Goal: Transaction & Acquisition: Download file/media

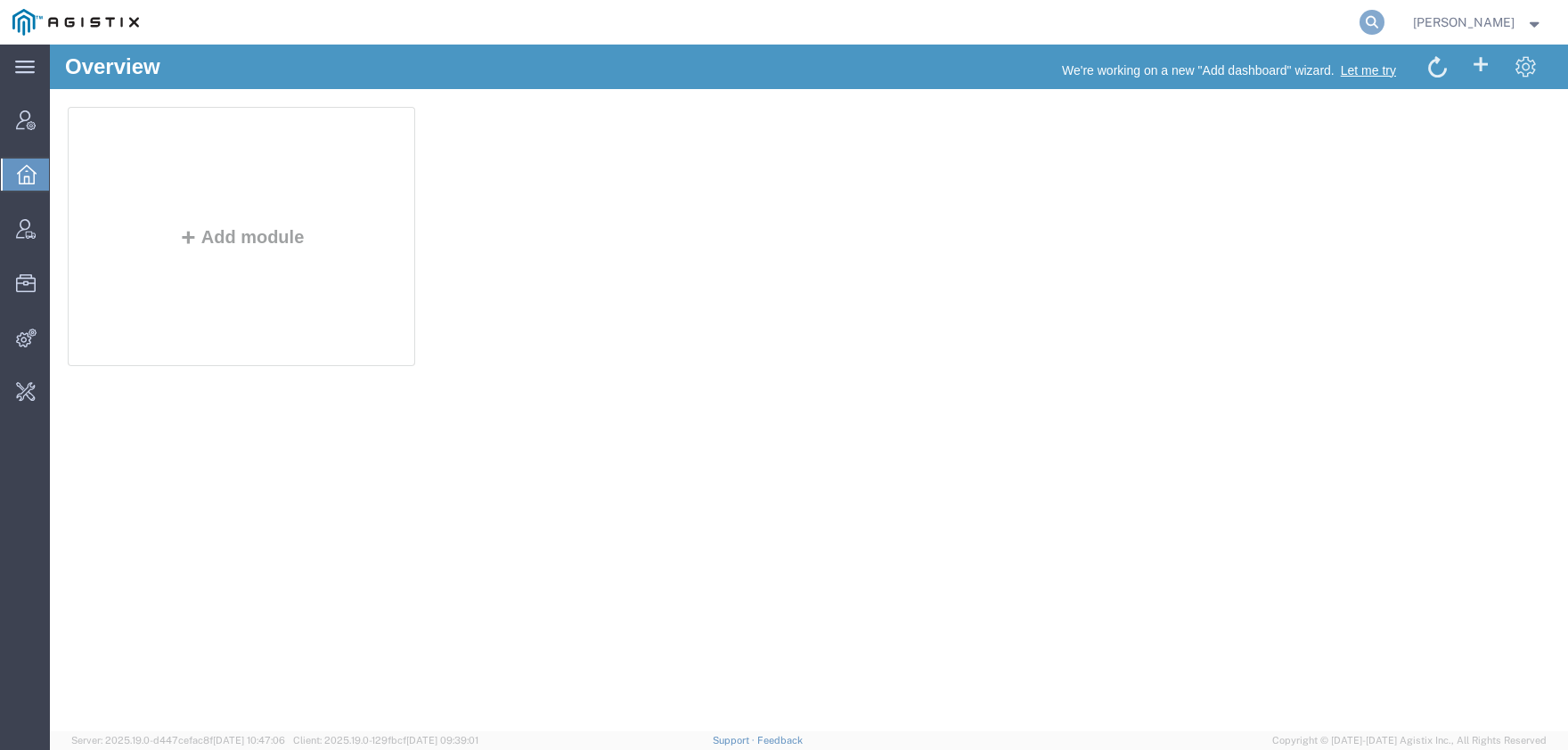
click at [1385, 31] on icon at bounding box center [1372, 23] width 25 height 25
click at [1141, 38] on input "search" at bounding box center [1089, 22] width 542 height 42
type input "p"
click at [1385, 24] on icon at bounding box center [1372, 23] width 25 height 25
paste input "56875898"
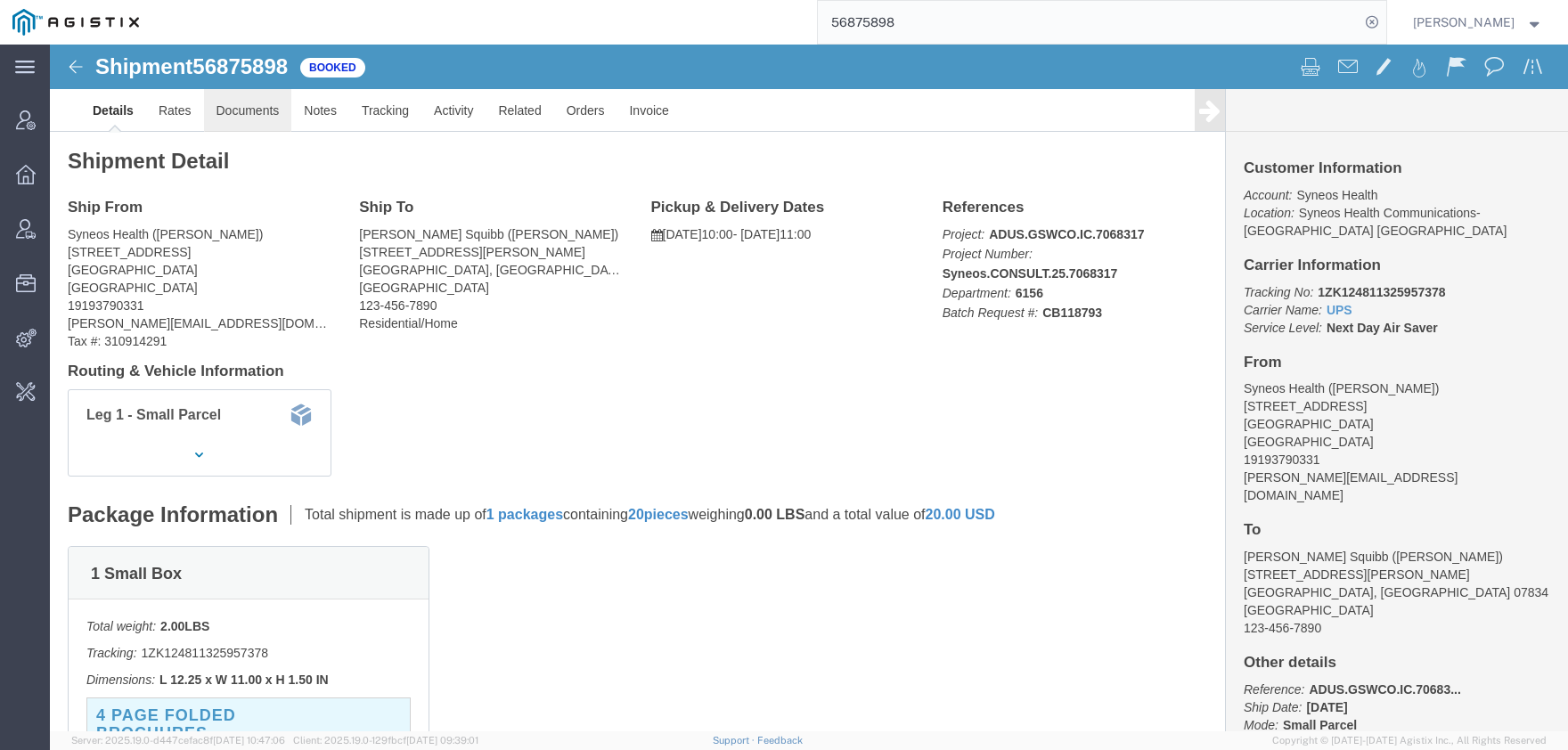
click link "Documents"
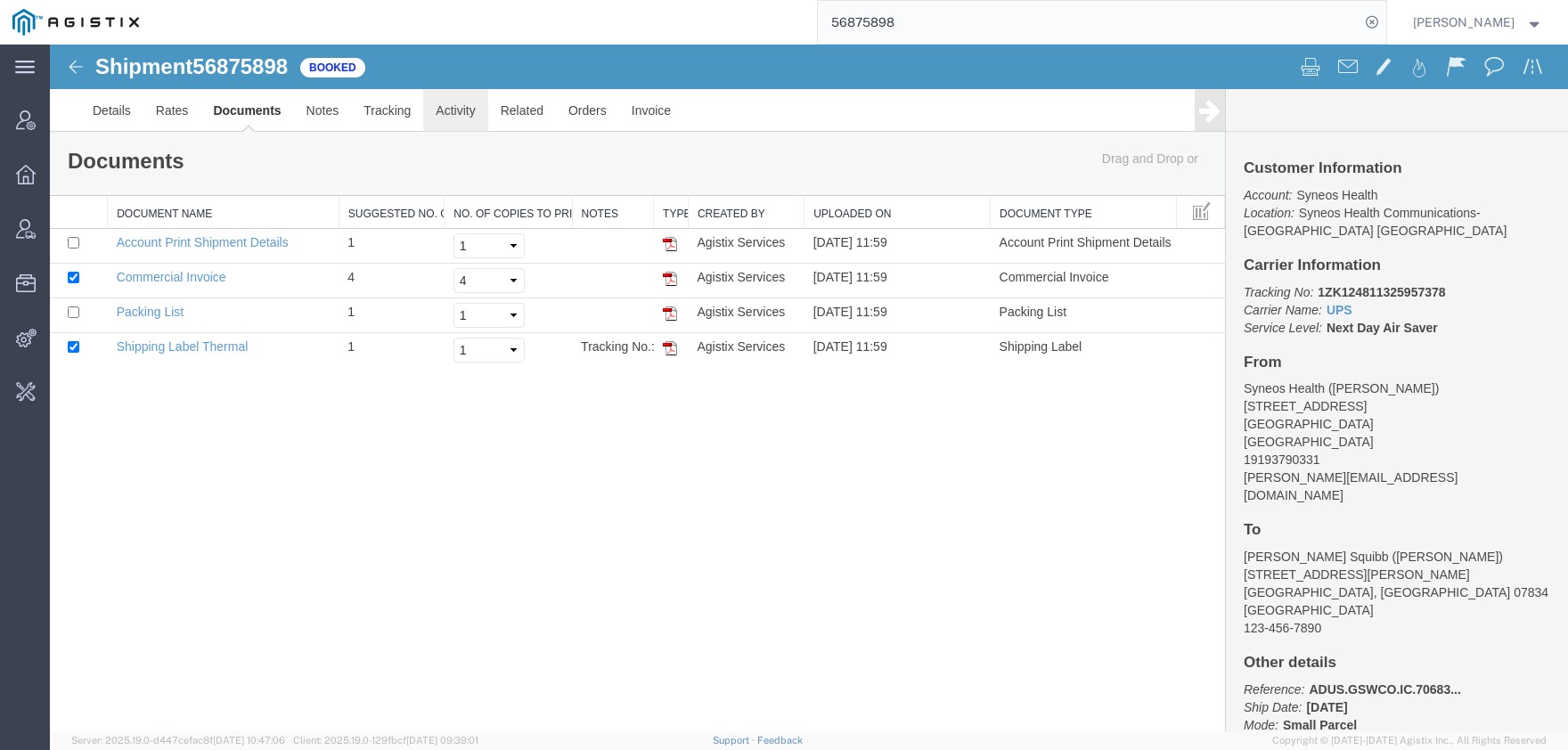
click at [458, 110] on link "Activity" at bounding box center [455, 110] width 64 height 42
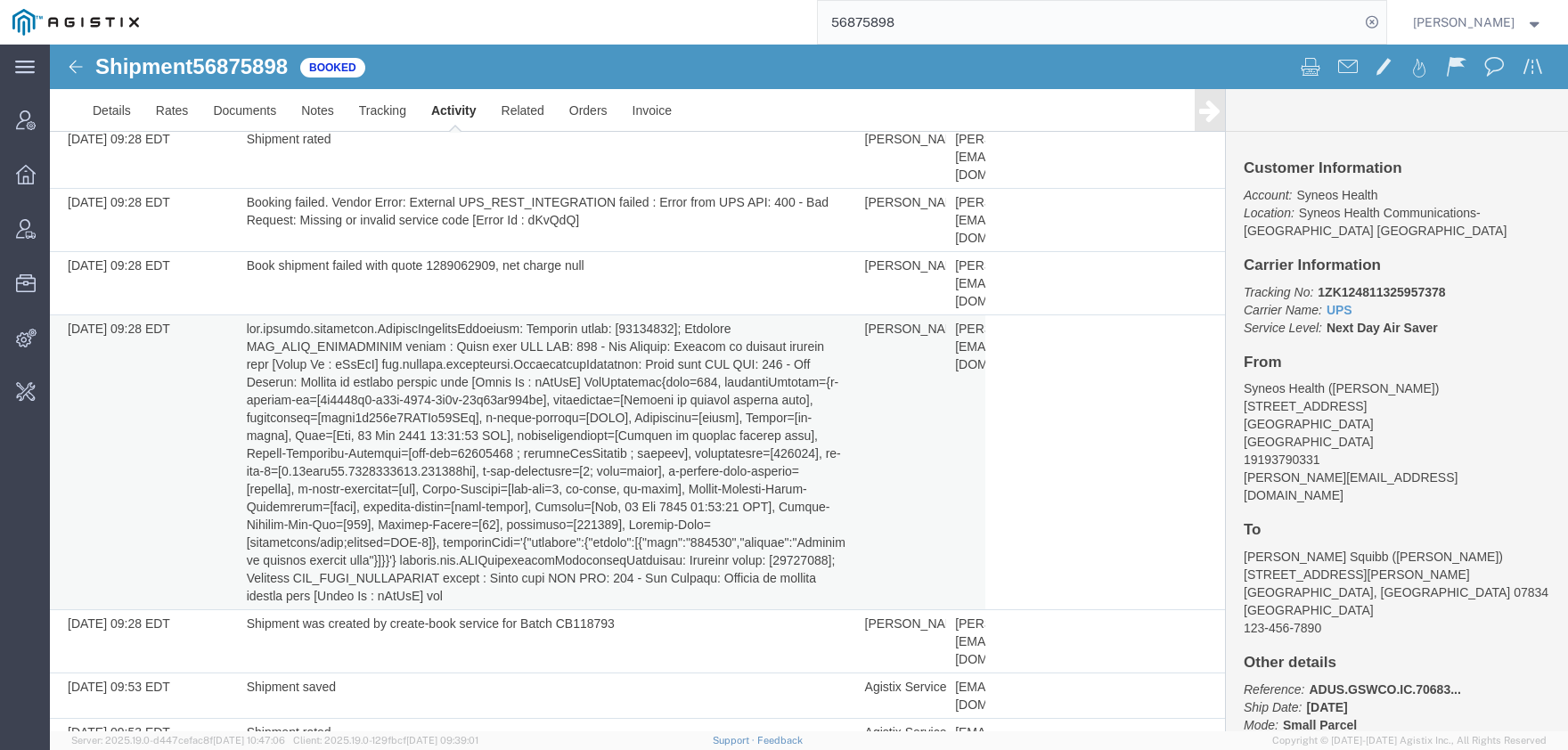
scroll to position [636, 0]
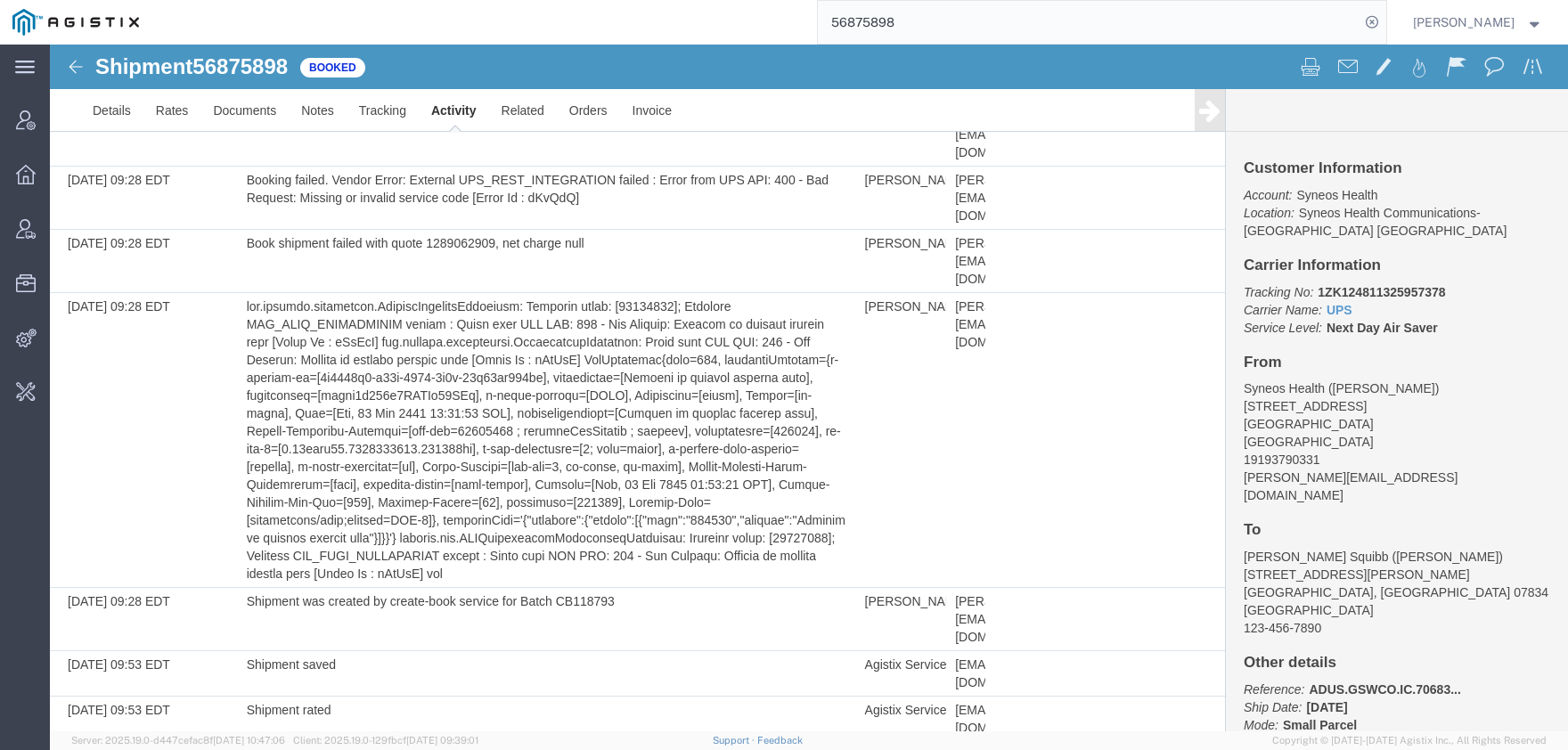
click at [818, 14] on input "56875898" at bounding box center [1089, 22] width 542 height 42
type input "56877900"
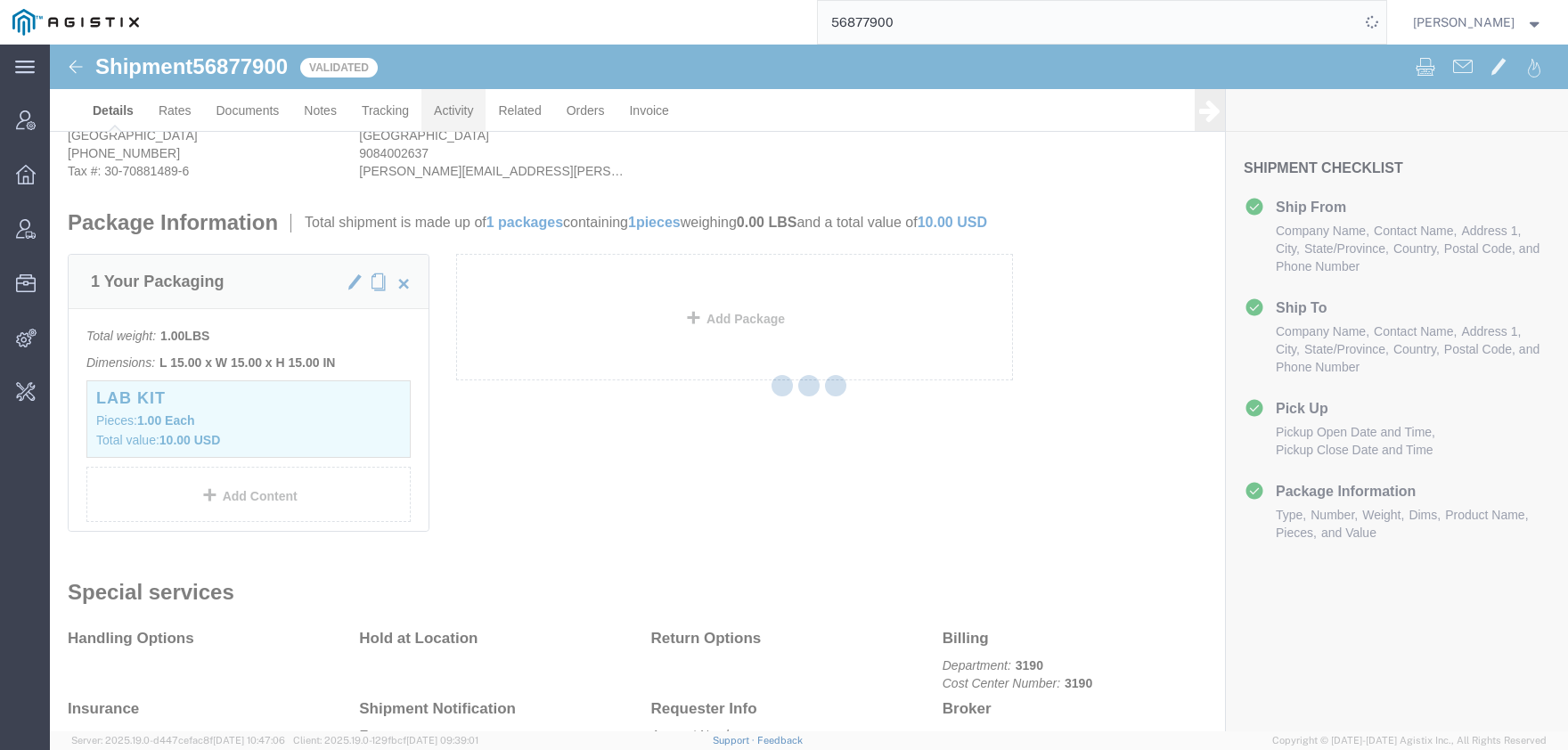
scroll to position [240, 0]
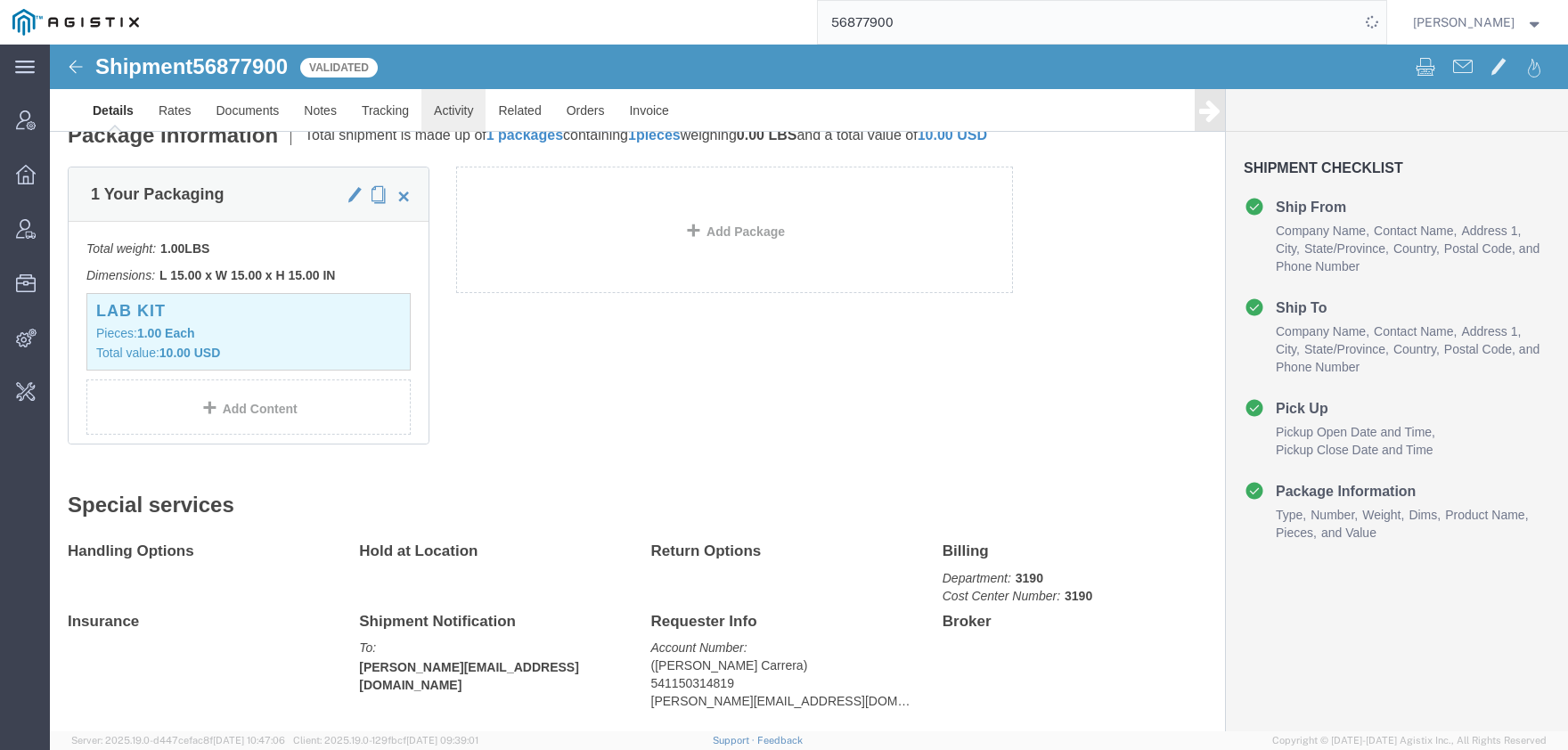
click link "Activity"
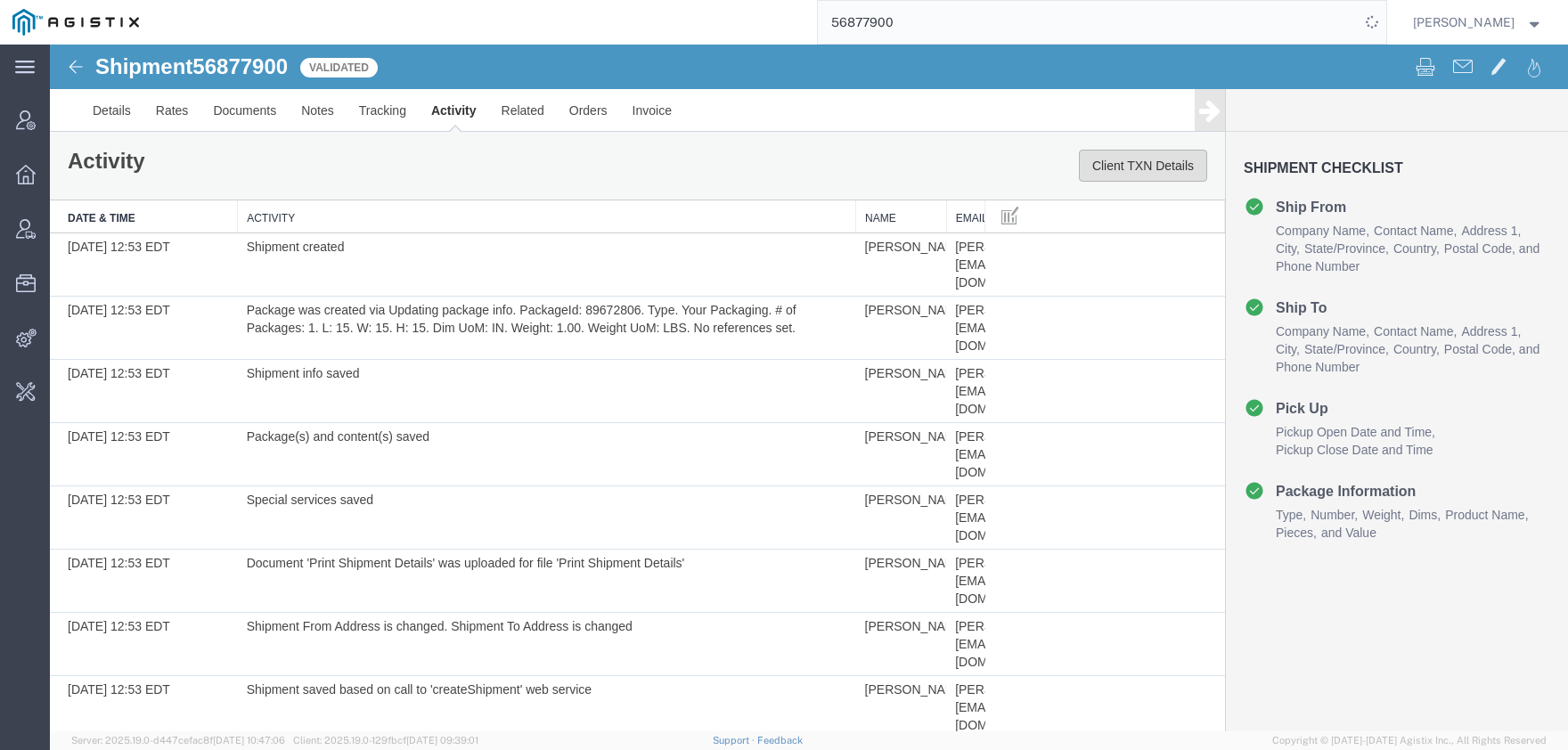
click at [1127, 171] on button "Client TXN Details" at bounding box center [1143, 166] width 128 height 32
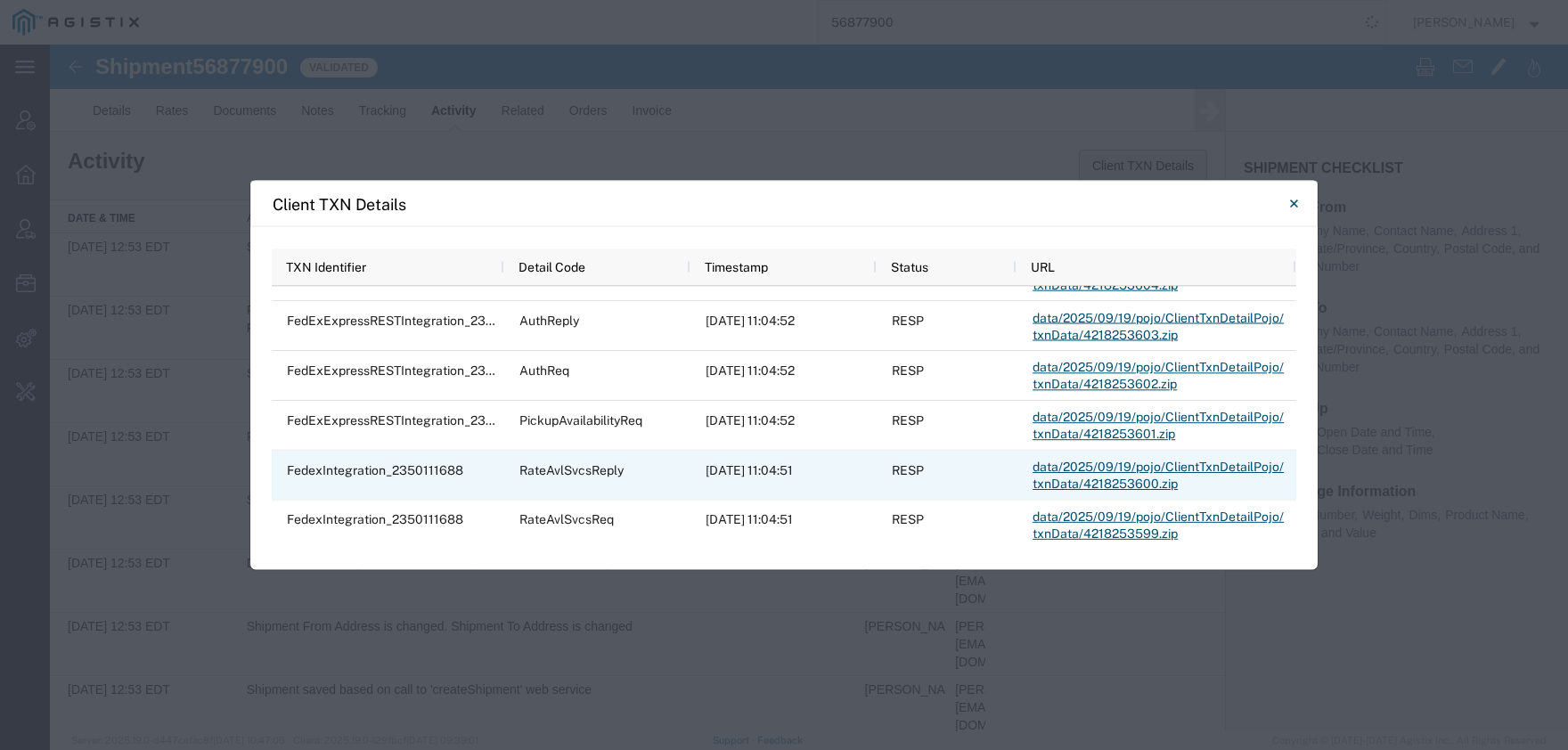
scroll to position [1030, 0]
click at [1053, 468] on link "data/2025/09/19/pojo/ClientTxnDetailPojo/txnData/4218253600.zip" at bounding box center [1160, 475] width 256 height 48
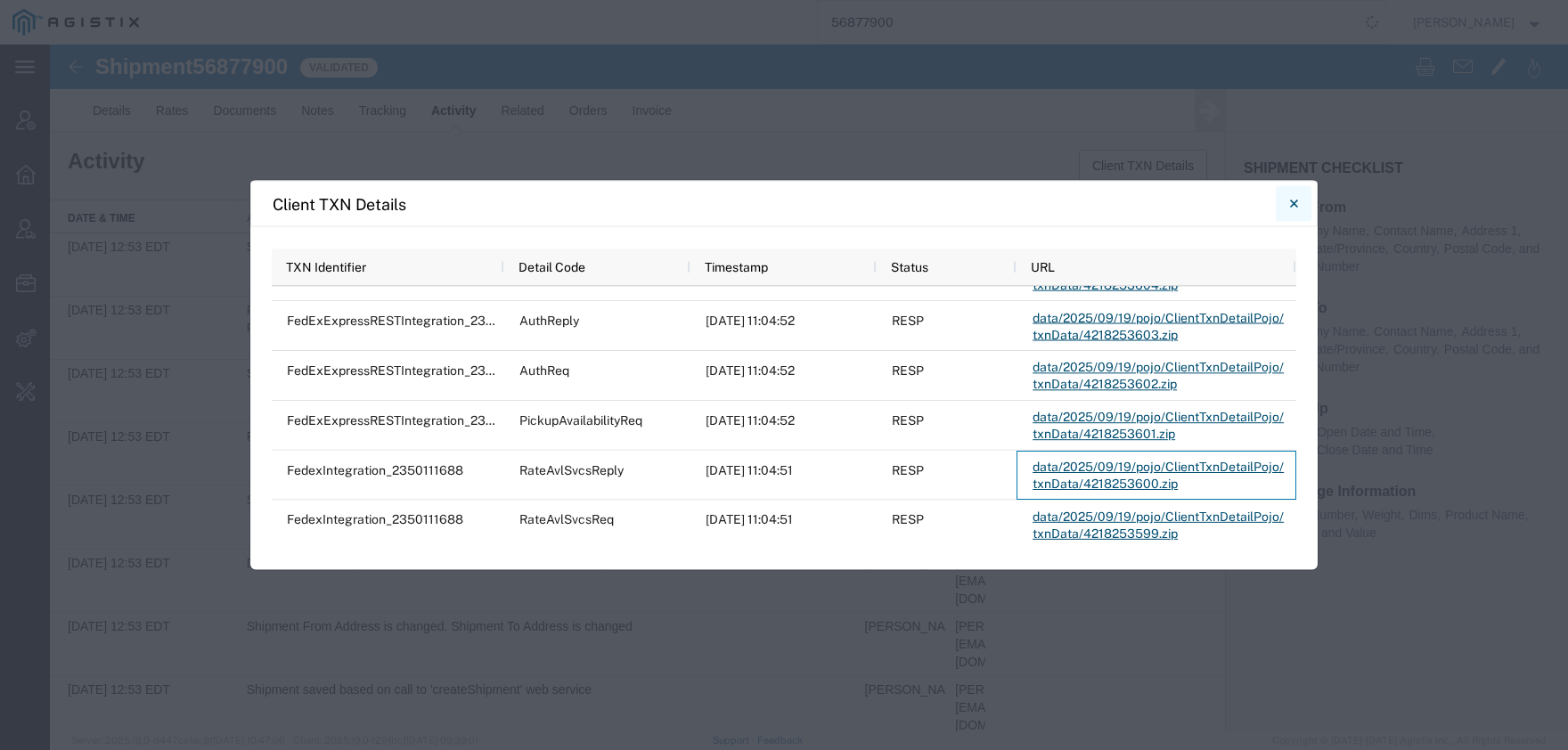
click at [1294, 199] on icon "Close" at bounding box center [1294, 204] width 8 height 22
